Goal: Information Seeking & Learning: Find specific page/section

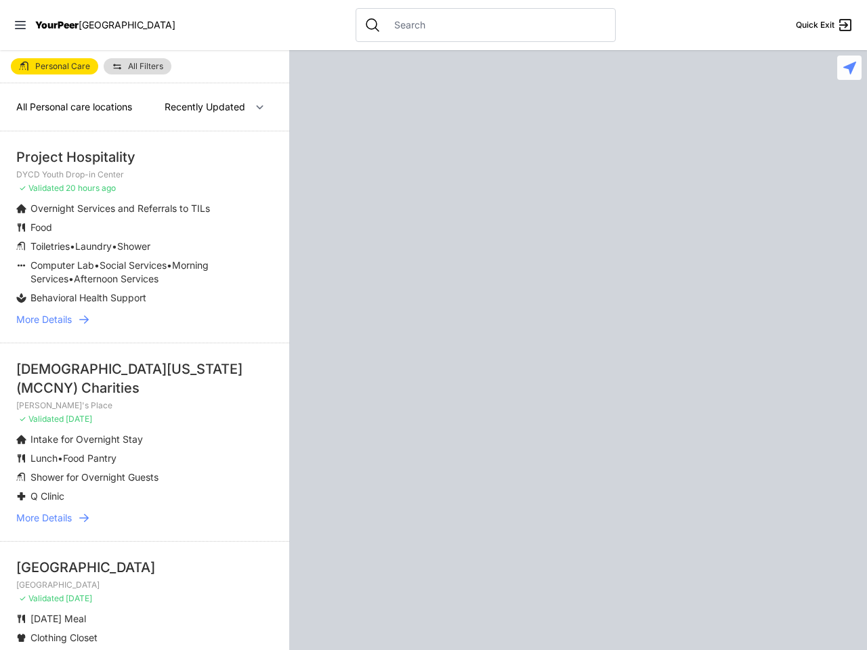
select select "recentlyUpdated"
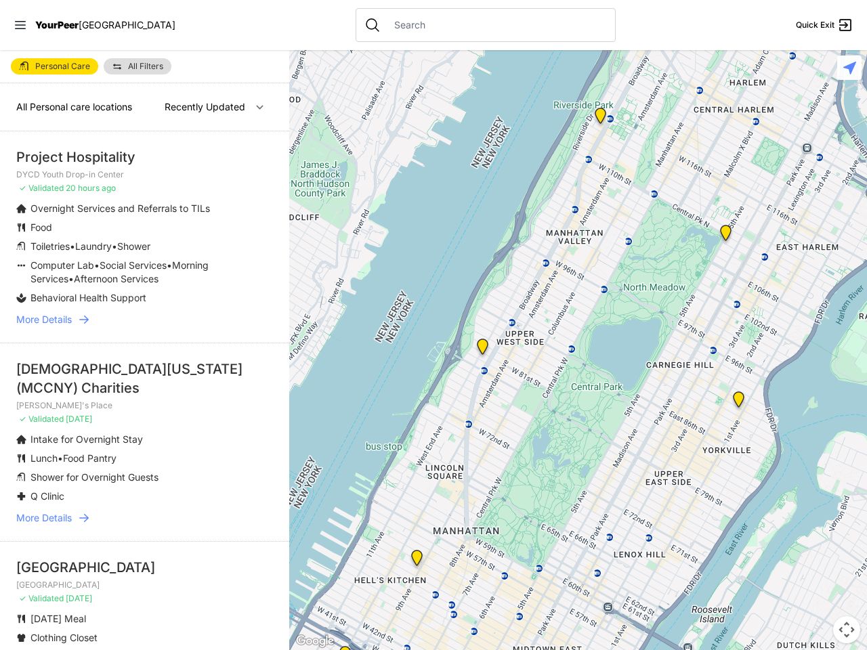
click at [20, 25] on icon at bounding box center [20, 25] width 11 height 8
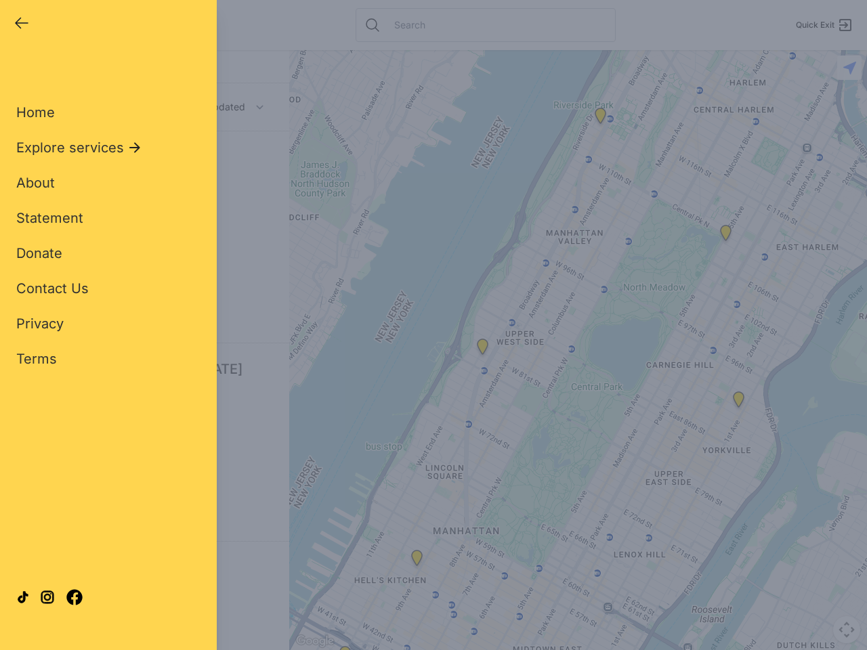
click at [578, 350] on div "Close panel YourPeer [GEOGRAPHIC_DATA] Quick Exit Single Adult Families Soup Ki…" at bounding box center [433, 325] width 867 height 650
click at [345, 648] on div "Close panel YourPeer [GEOGRAPHIC_DATA] Quick Exit Single Adult Families Soup Ki…" at bounding box center [433, 325] width 867 height 650
click at [726, 236] on div "Close panel YourPeer [GEOGRAPHIC_DATA] Quick Exit Single Adult Families Soup Ki…" at bounding box center [433, 325] width 867 height 650
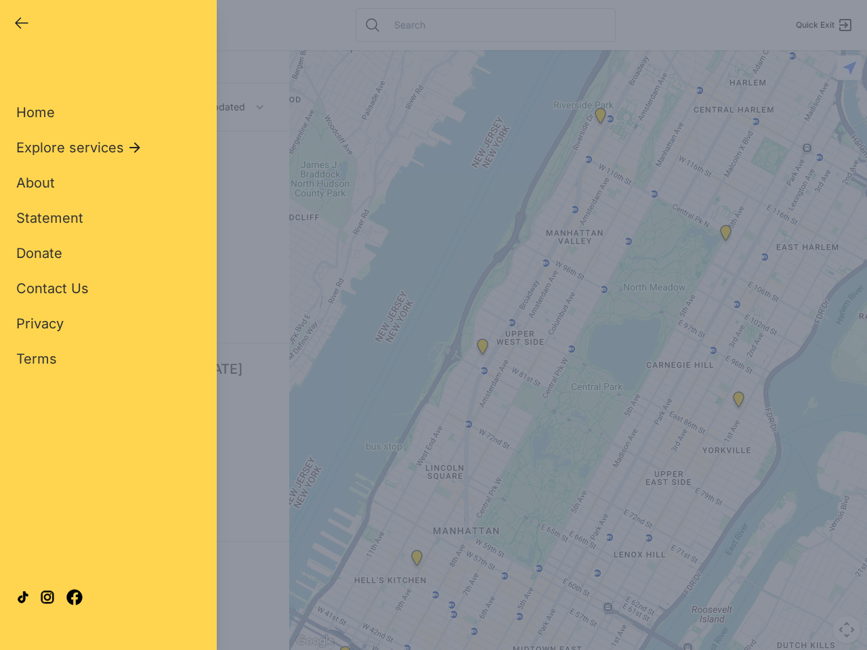
click at [739, 402] on div "Close panel YourPeer [GEOGRAPHIC_DATA] Quick Exit Single Adult Families Soup Ki…" at bounding box center [433, 325] width 867 height 650
click at [600, 119] on div "Close panel YourPeer [GEOGRAPHIC_DATA] Quick Exit Single Adult Families Soup Ki…" at bounding box center [433, 325] width 867 height 650
click at [417, 561] on div "Close panel YourPeer [GEOGRAPHIC_DATA] Quick Exit Single Adult Families Soup Ki…" at bounding box center [433, 325] width 867 height 650
click at [482, 350] on div "Close panel YourPeer [GEOGRAPHIC_DATA] Quick Exit Single Adult Families Soup Ki…" at bounding box center [433, 325] width 867 height 650
